Goal: Check status: Check status

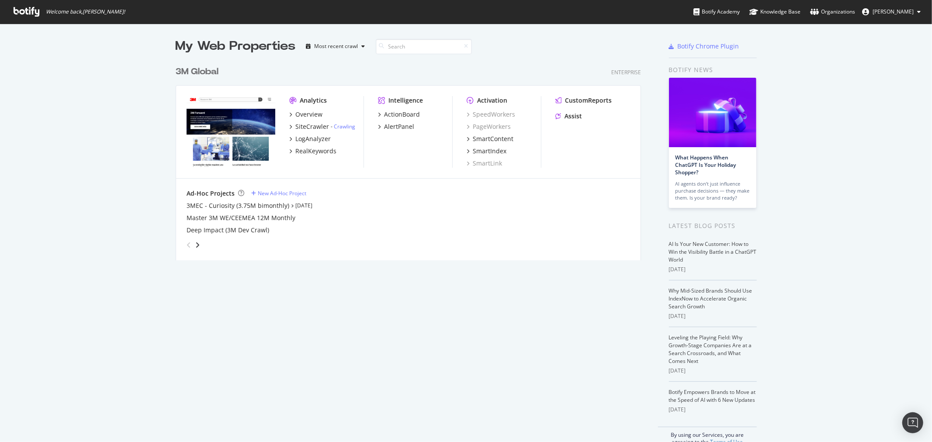
scroll to position [435, 917]
click at [208, 72] on div "3M Global" at bounding box center [197, 72] width 43 height 13
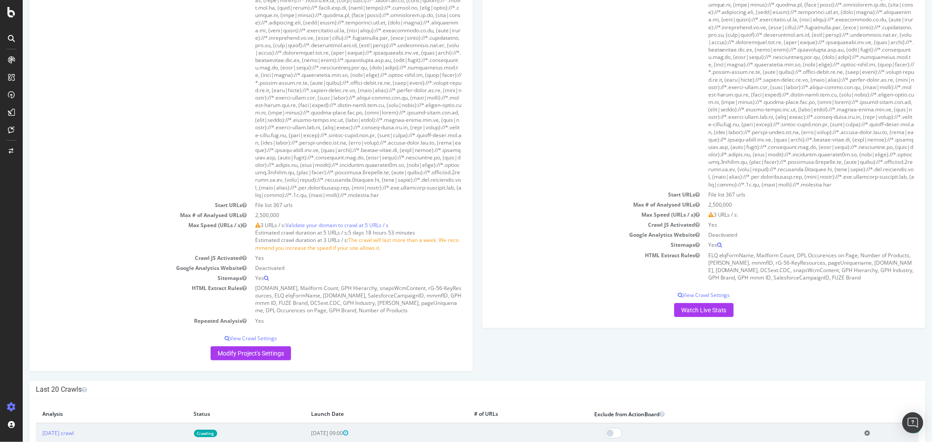
scroll to position [728, 0]
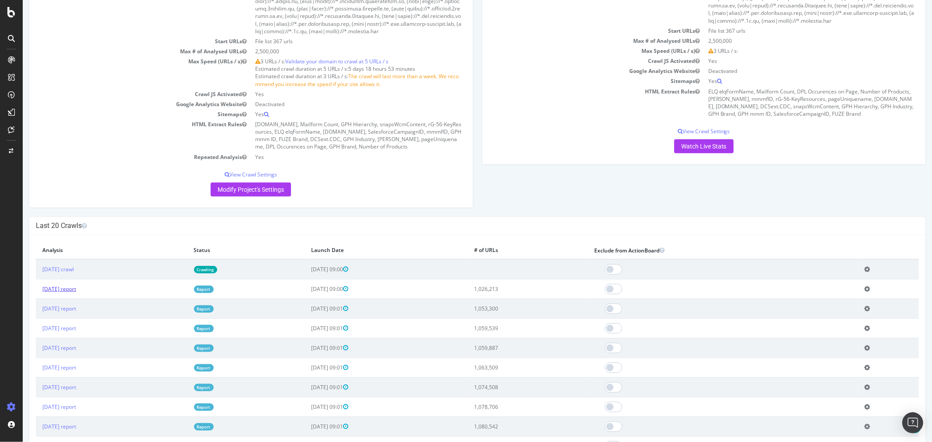
click at [74, 293] on link "[DATE] report" at bounding box center [59, 288] width 34 height 7
